Goal: Task Accomplishment & Management: Complete application form

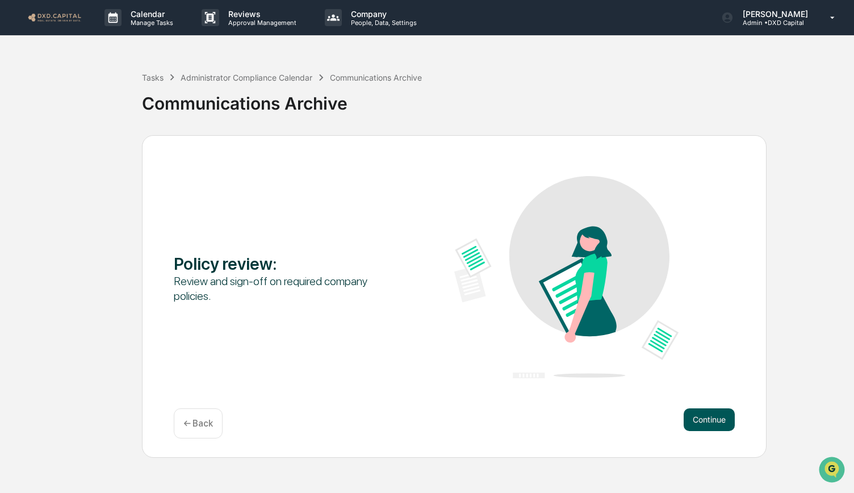
click at [703, 418] on button "Continue" at bounding box center [709, 419] width 51 height 23
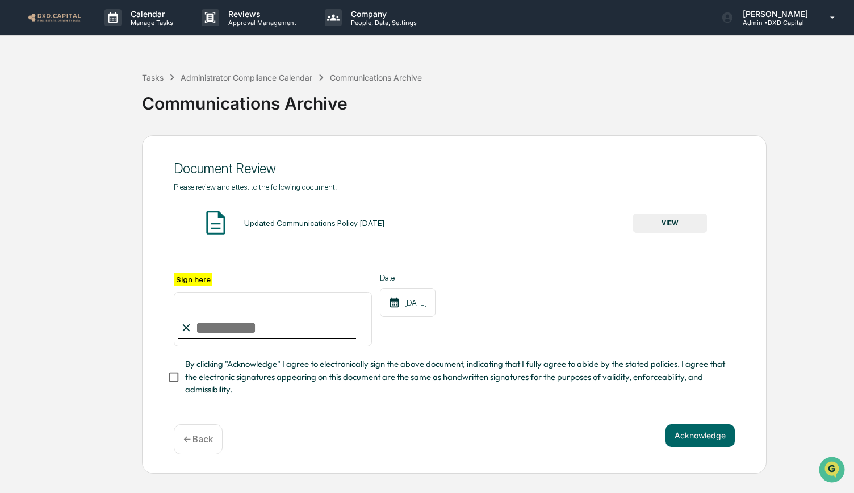
click at [671, 214] on button "VIEW" at bounding box center [670, 222] width 74 height 19
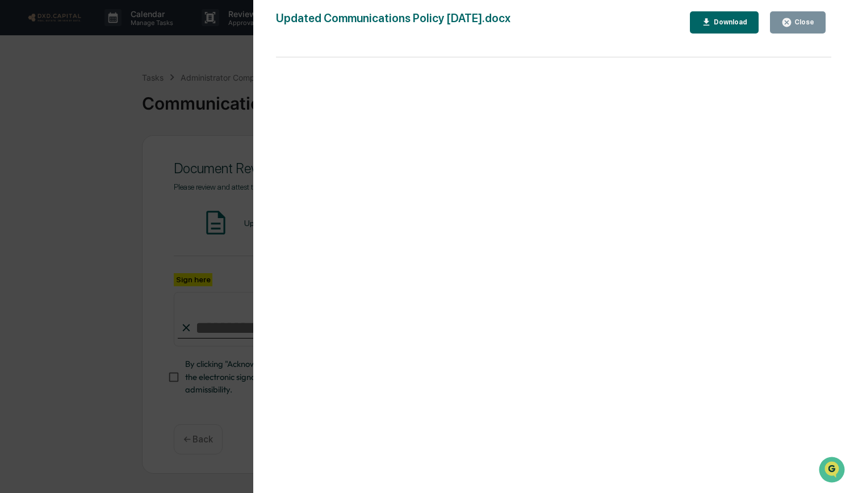
click at [791, 21] on icon "button" at bounding box center [786, 22] width 9 height 9
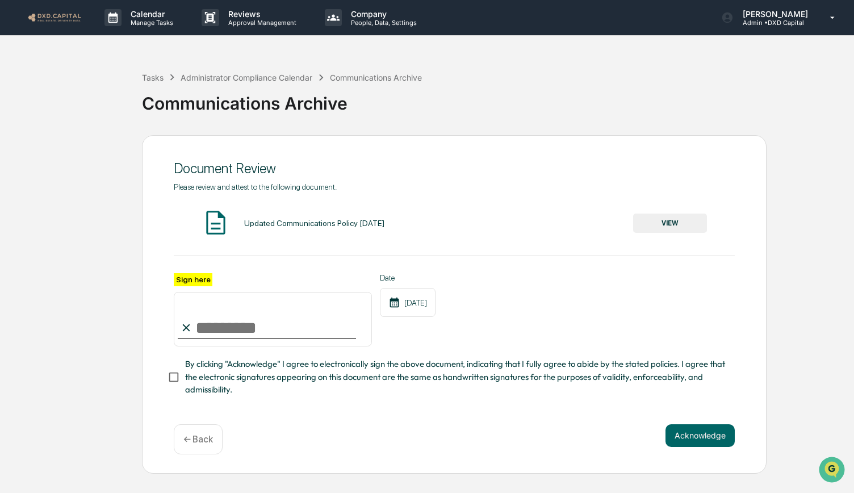
click at [239, 336] on input "Sign here" at bounding box center [273, 319] width 198 height 55
type input "**********"
click at [715, 431] on button "Acknowledge" at bounding box center [699, 435] width 69 height 23
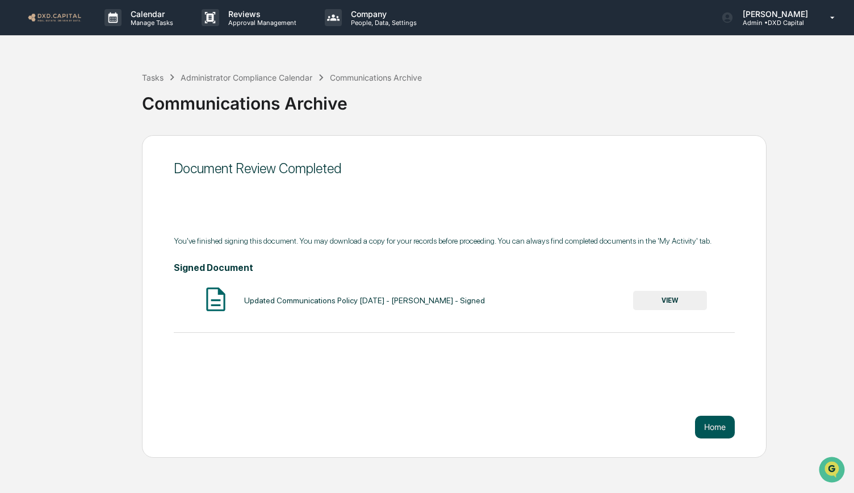
click at [722, 431] on button "Home" at bounding box center [715, 427] width 40 height 23
